Goal: Task Accomplishment & Management: Use online tool/utility

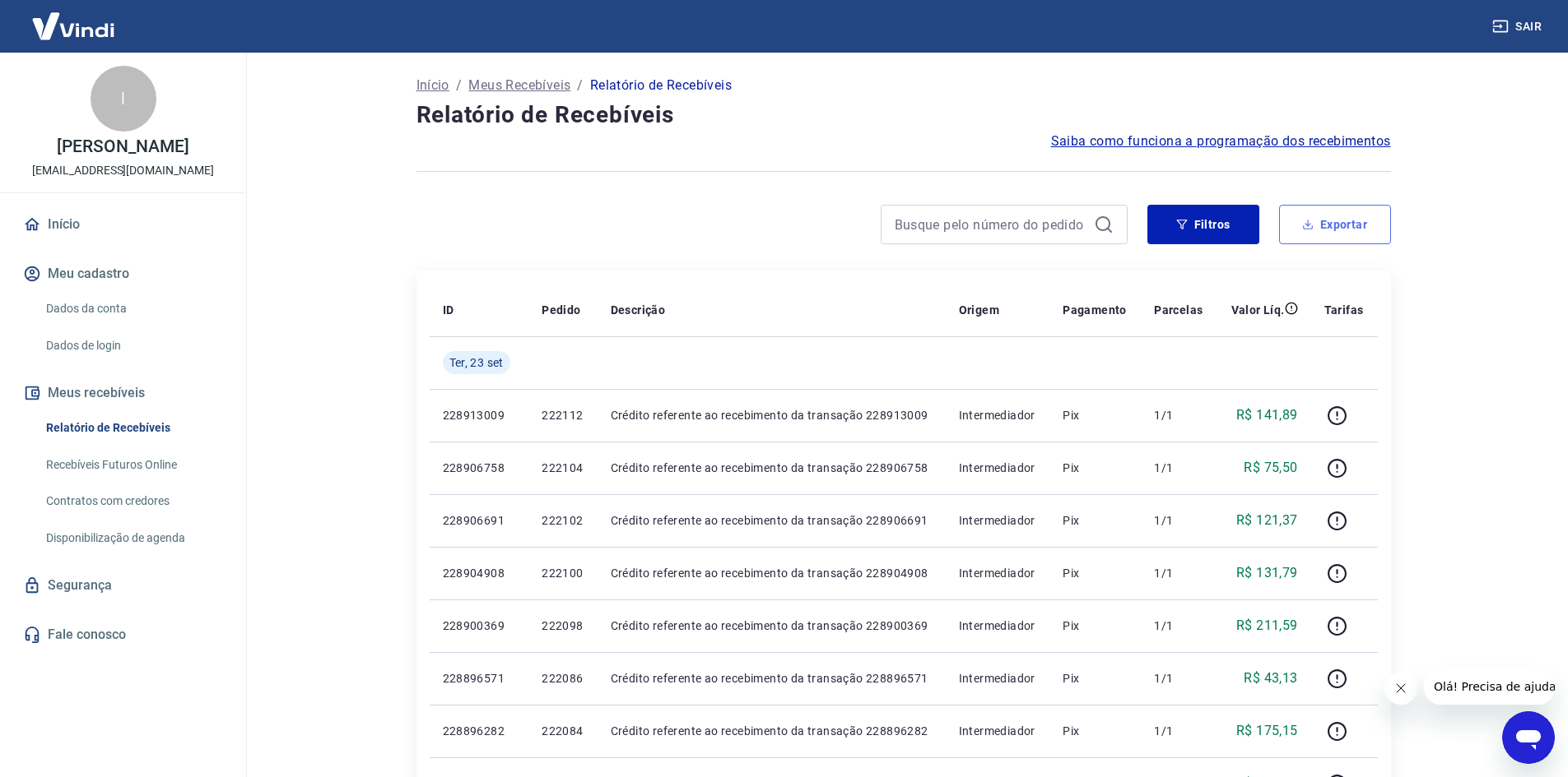
click at [1337, 232] on button "Exportar" at bounding box center [1335, 224] width 112 height 39
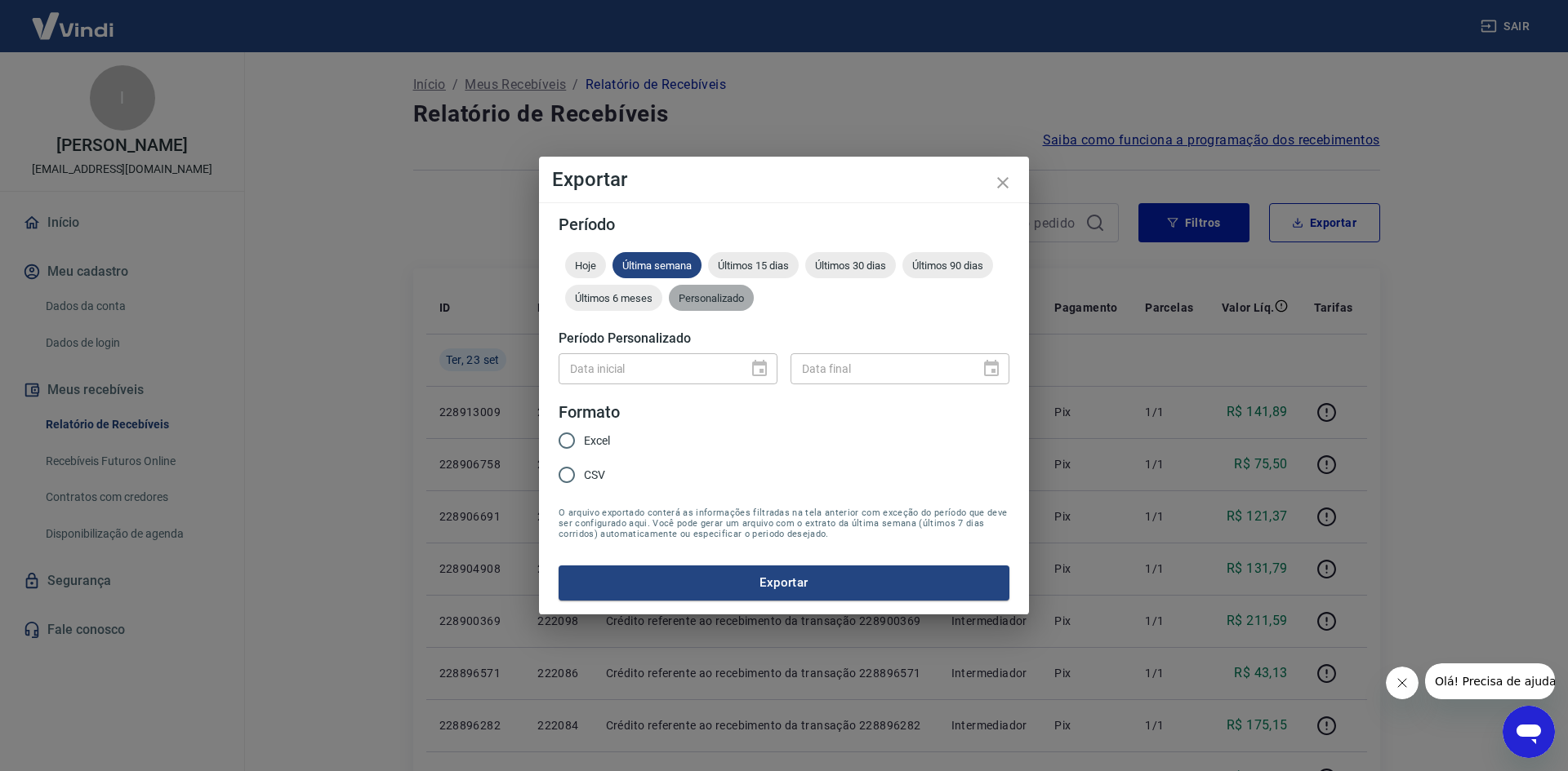
click at [726, 296] on div "Personalizado" at bounding box center [711, 297] width 85 height 26
drag, startPoint x: 756, startPoint y: 370, endPoint x: 765, endPoint y: 375, distance: 10.3
click at [757, 370] on icon "Choose date" at bounding box center [759, 368] width 19 height 19
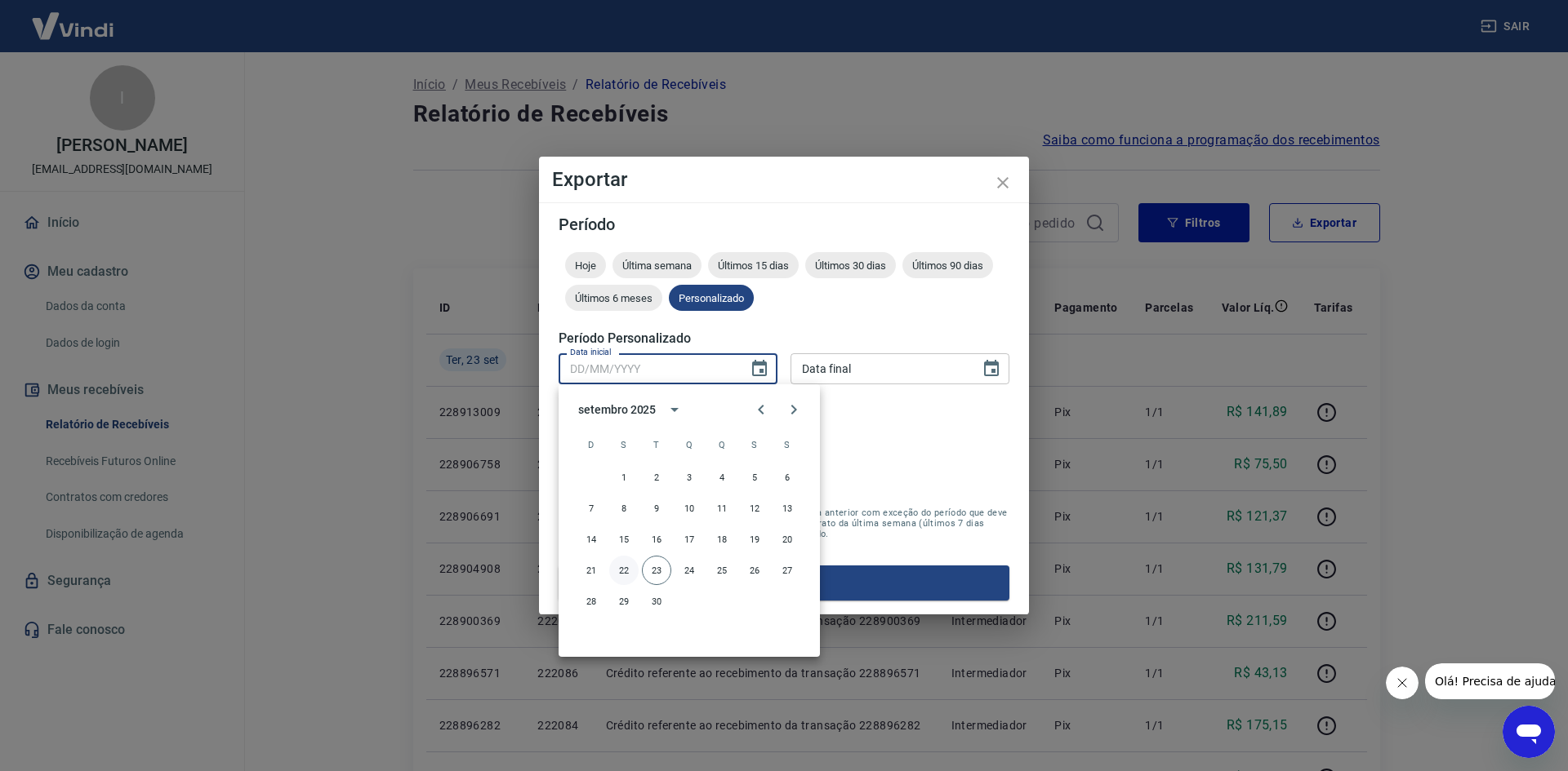
click at [618, 573] on button "22" at bounding box center [624, 571] width 30 height 30
type input "[DATE]"
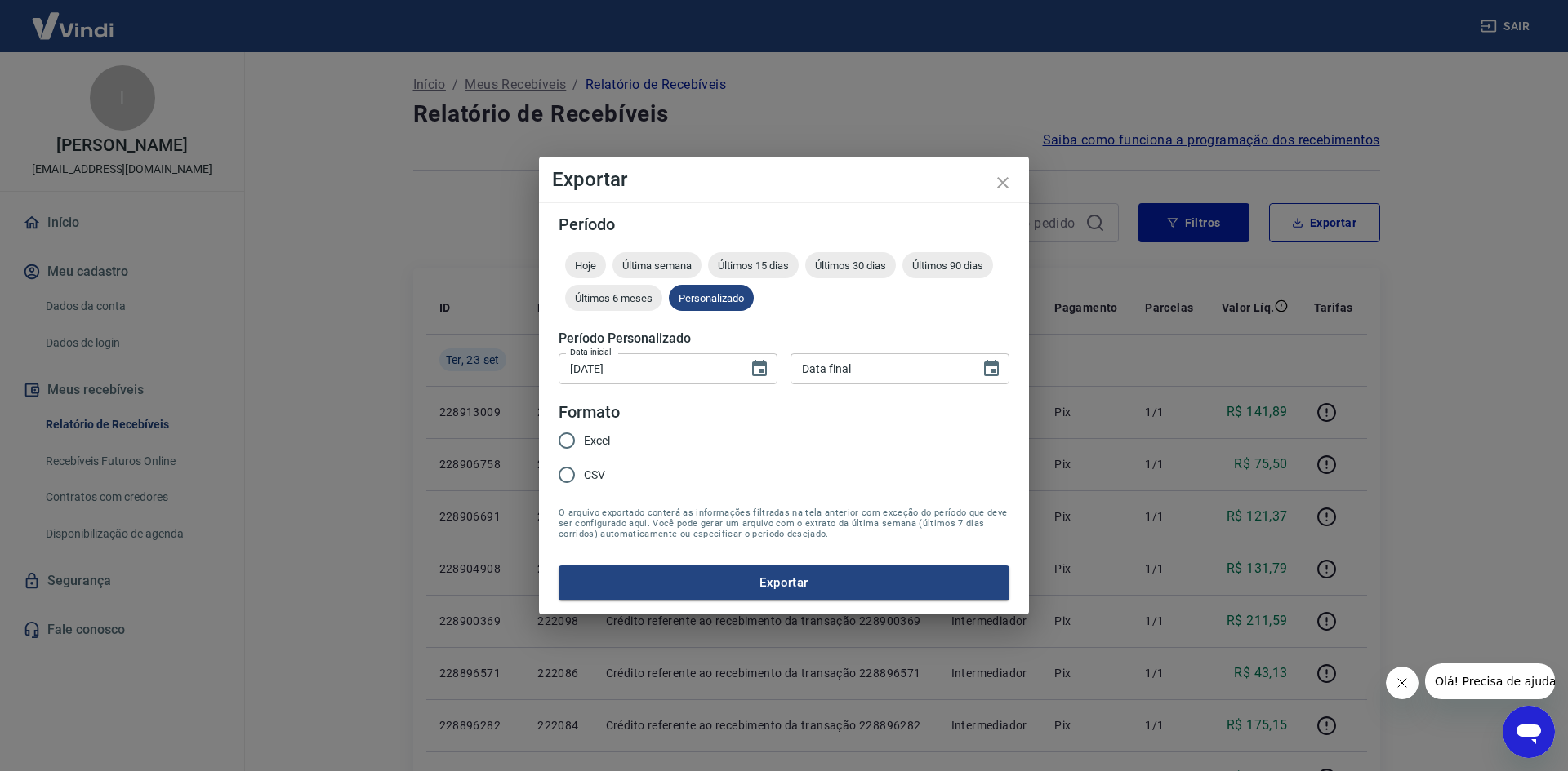
type input "DD/MM/YYYY"
click at [882, 370] on input "DD/MM/YYYY" at bounding box center [879, 368] width 178 height 31
click at [593, 436] on span "Excel" at bounding box center [597, 441] width 26 height 17
click at [584, 436] on input "Excel" at bounding box center [567, 440] width 34 height 34
radio input "true"
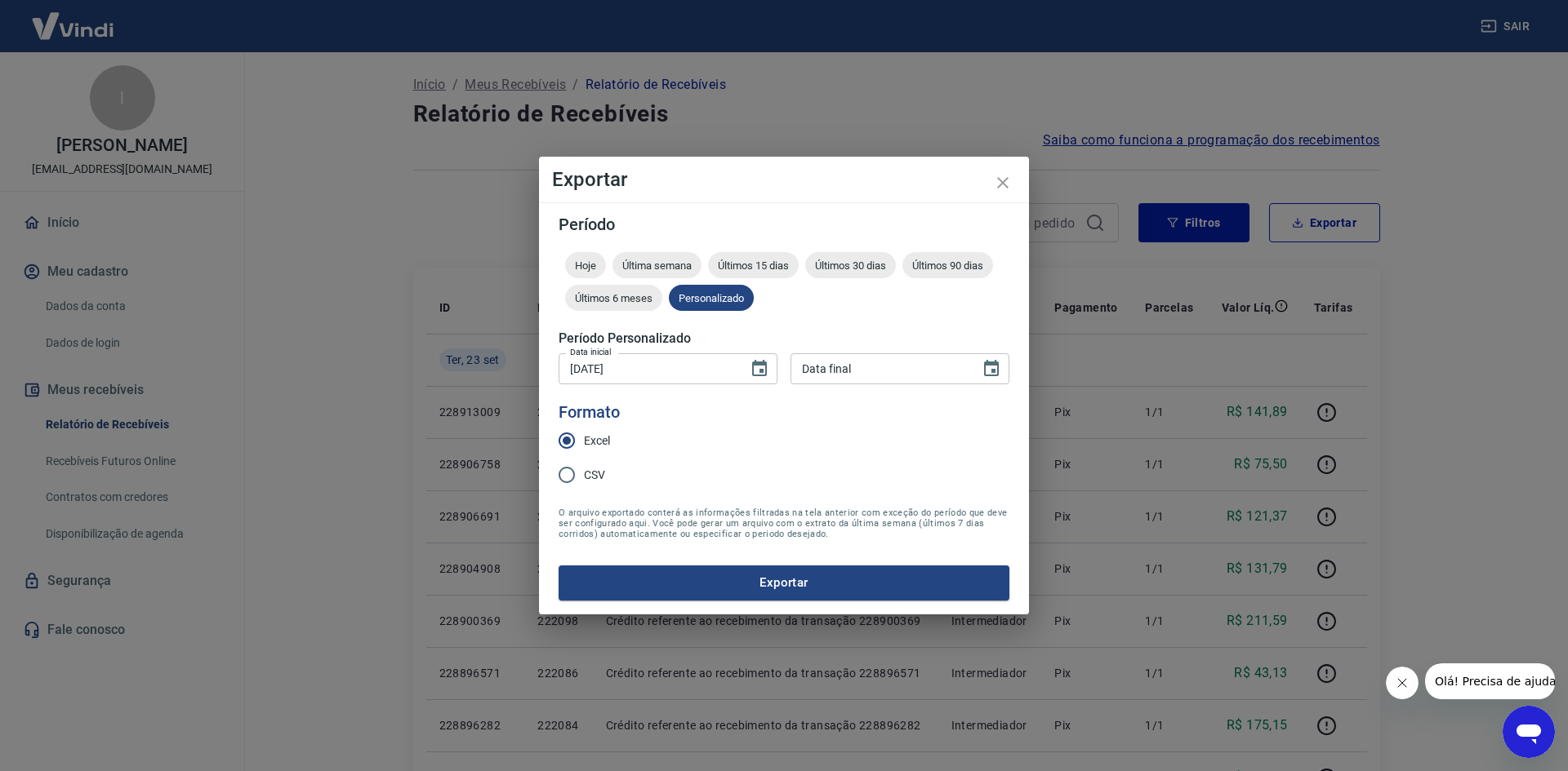
type input "DD/MM/YYYY"
click at [889, 363] on input "DD/MM/YYYY" at bounding box center [879, 368] width 178 height 31
drag, startPoint x: 990, startPoint y: 368, endPoint x: 980, endPoint y: 377, distance: 13.5
click at [991, 368] on icon "Choose date" at bounding box center [991, 368] width 19 height 19
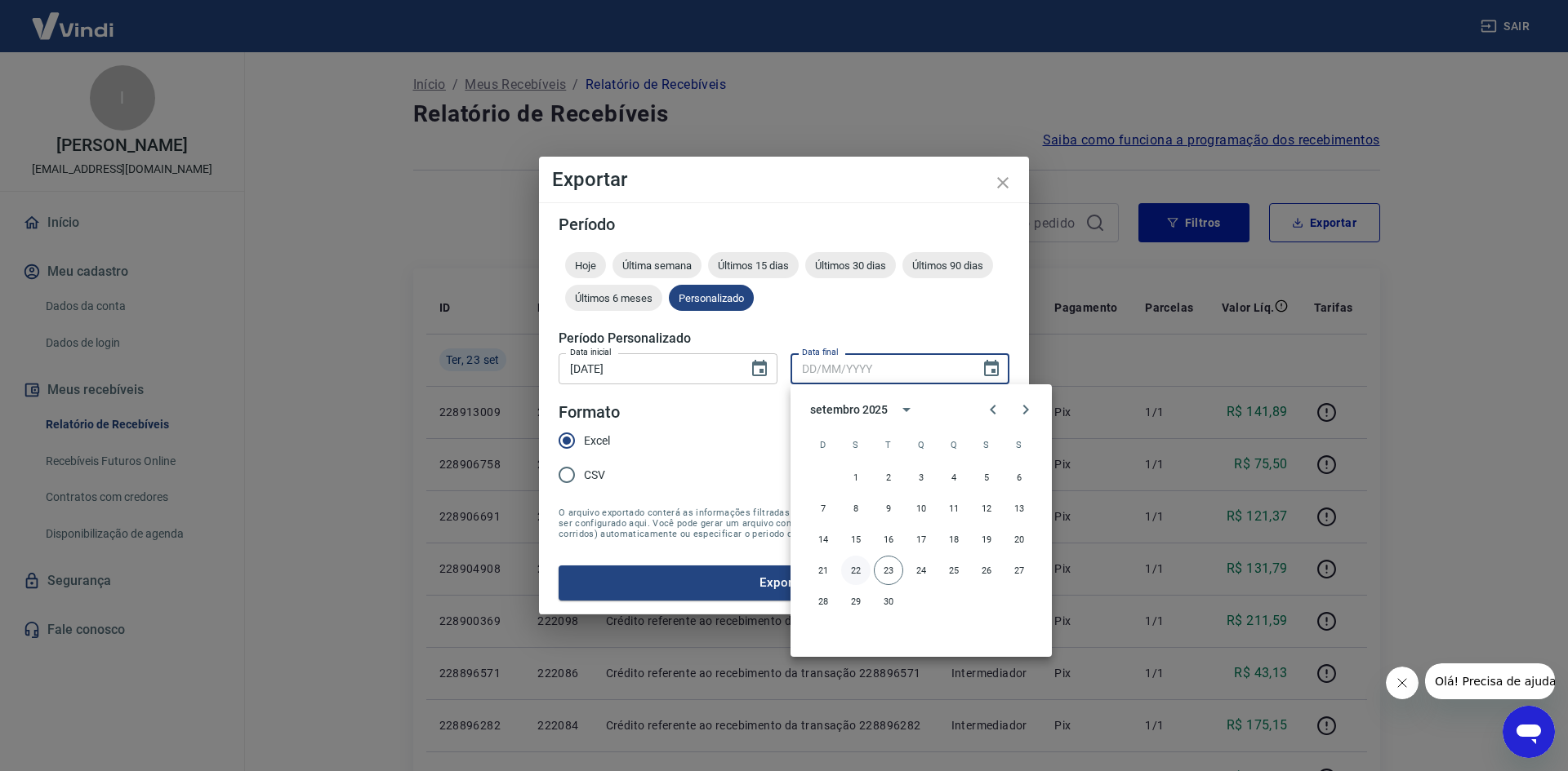
click at [860, 570] on button "22" at bounding box center [856, 571] width 30 height 30
type input "[DATE]"
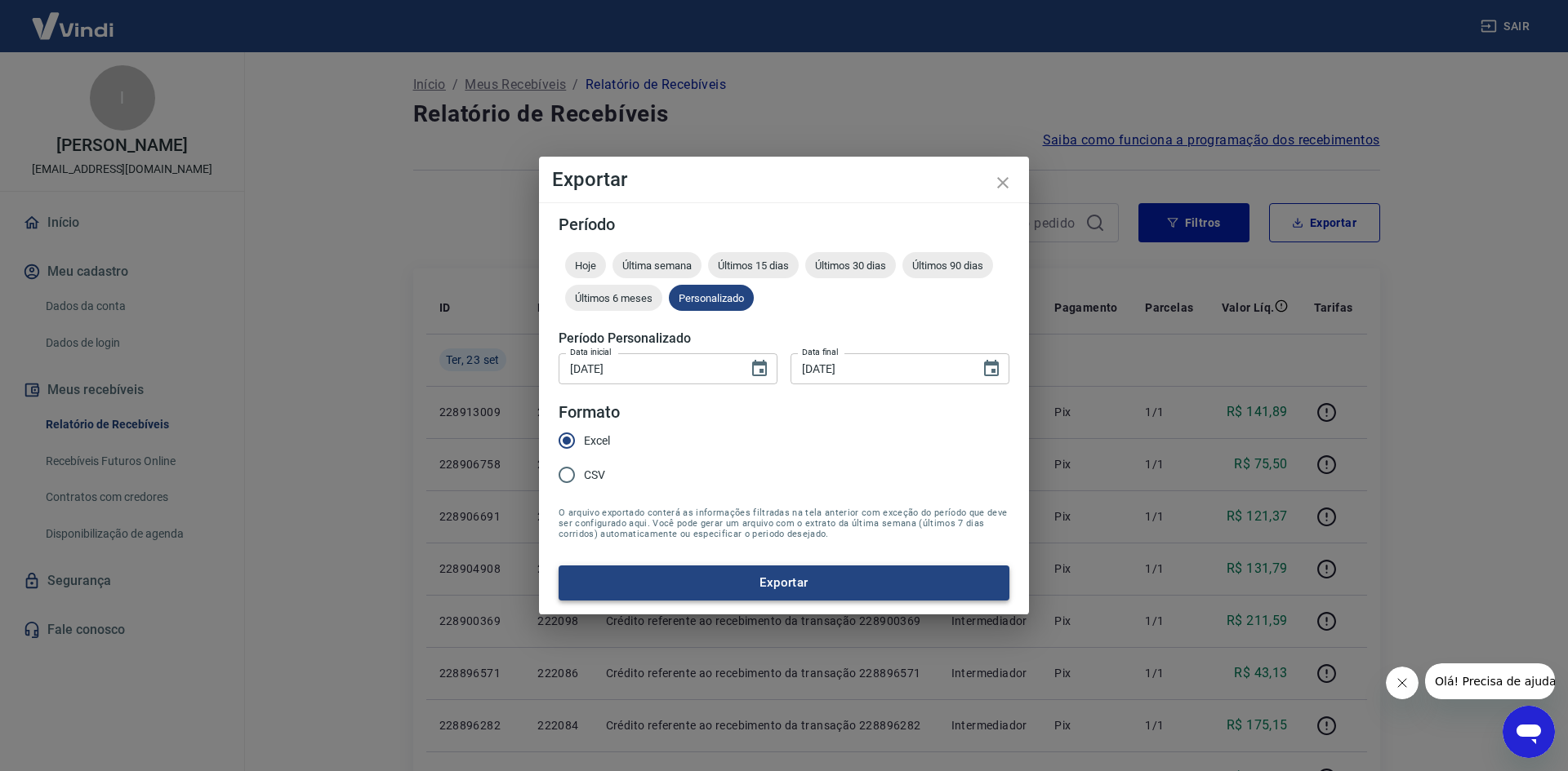
click at [859, 575] on button "Exportar" at bounding box center [784, 582] width 451 height 34
